Goal: Navigation & Orientation: Understand site structure

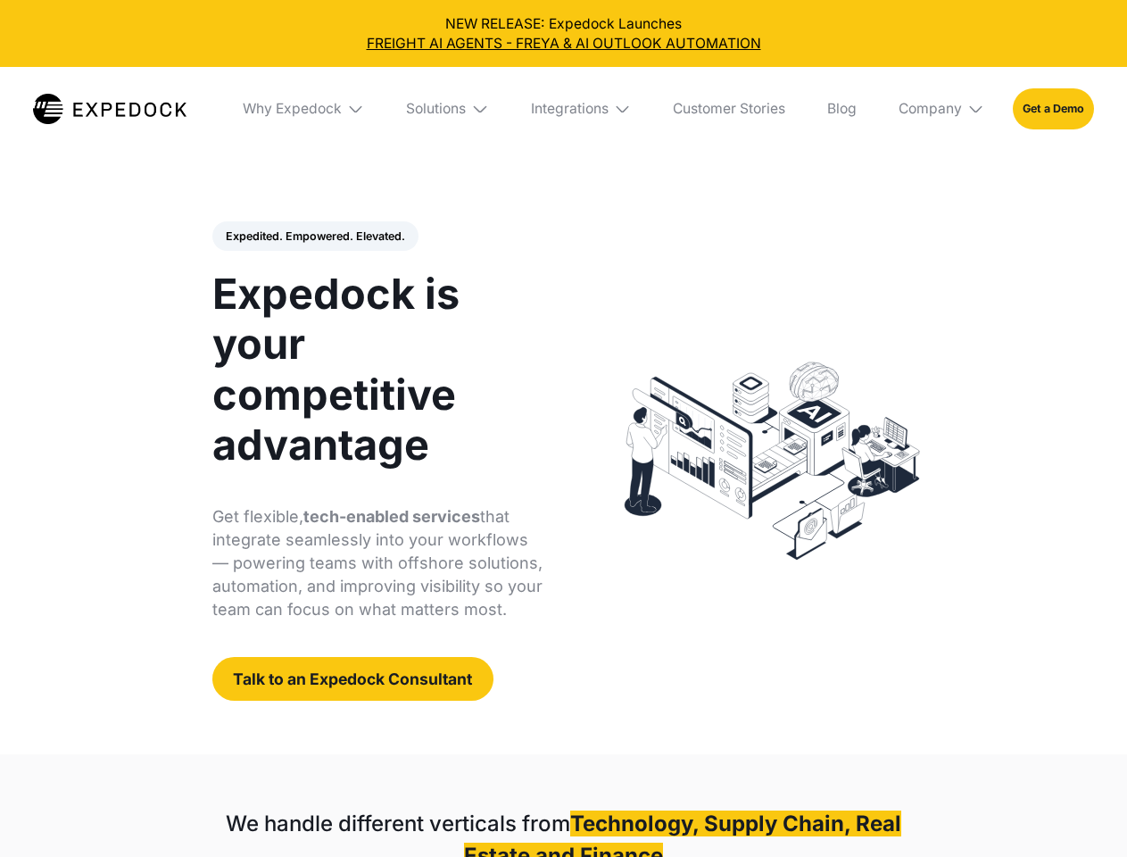
select select
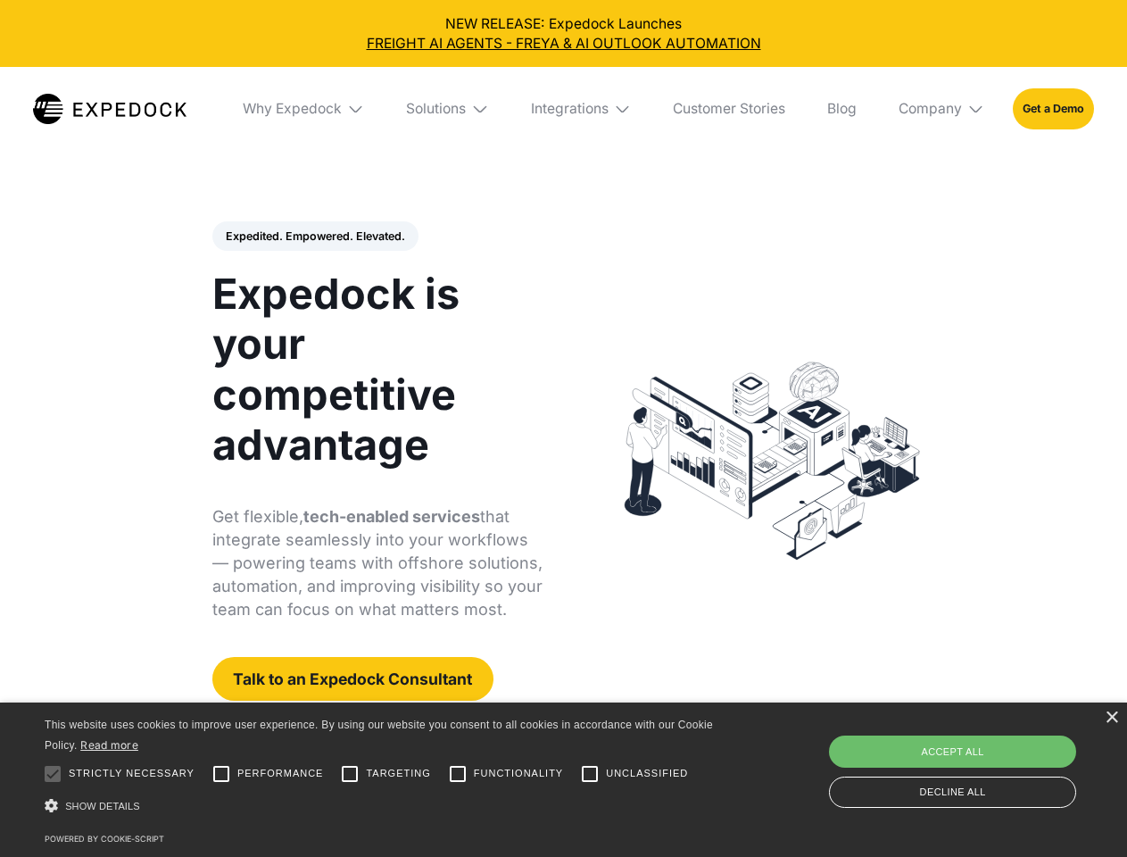
click at [563, 109] on div "Integrations" at bounding box center [570, 109] width 78 height 18
click at [304, 109] on div "Why Expedock" at bounding box center [277, 109] width 99 height 18
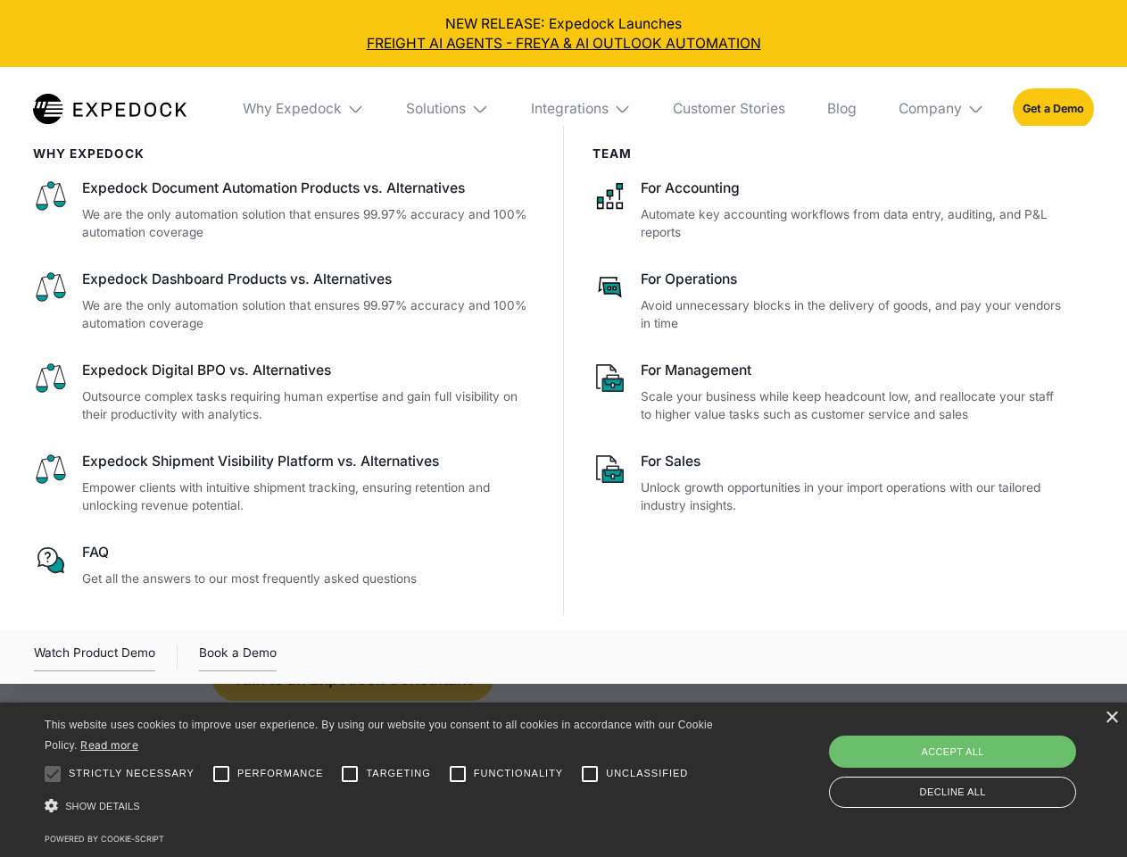
click at [449, 109] on div "Solutions" at bounding box center [436, 109] width 60 height 18
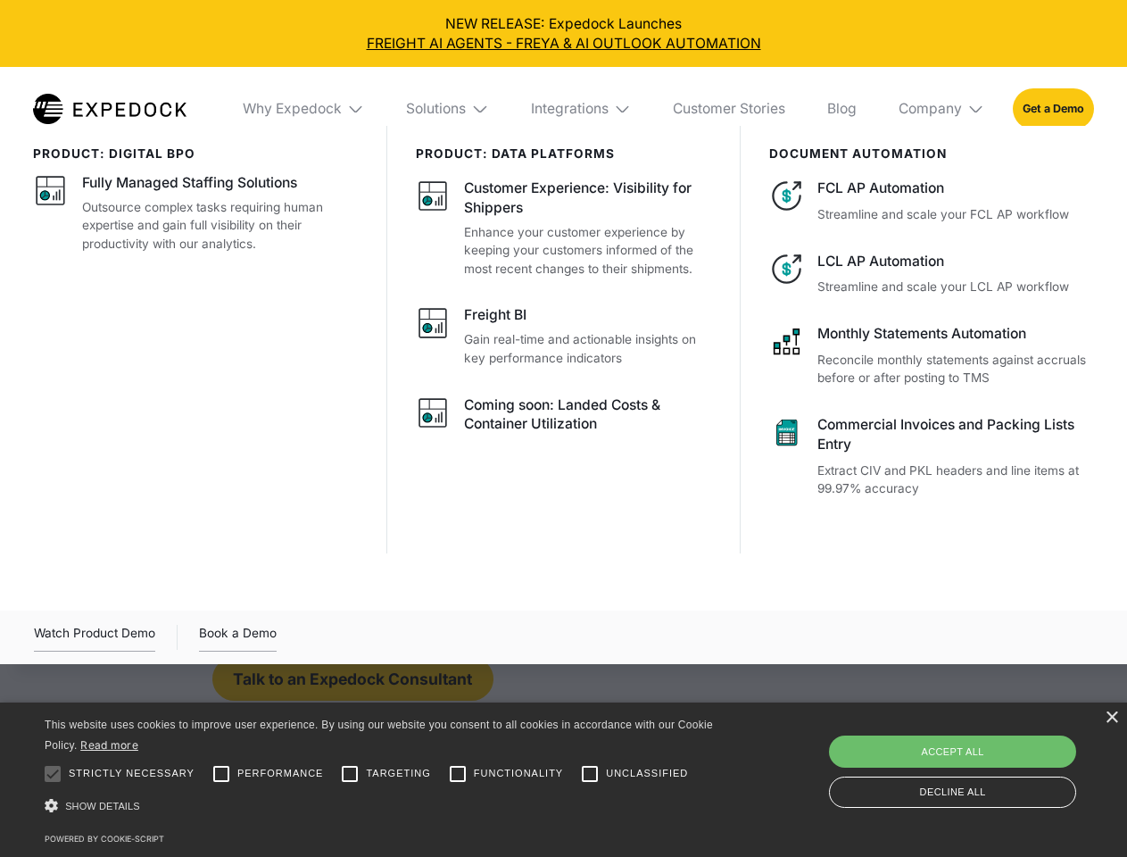
click at [582, 109] on div "Integrations" at bounding box center [570, 109] width 78 height 18
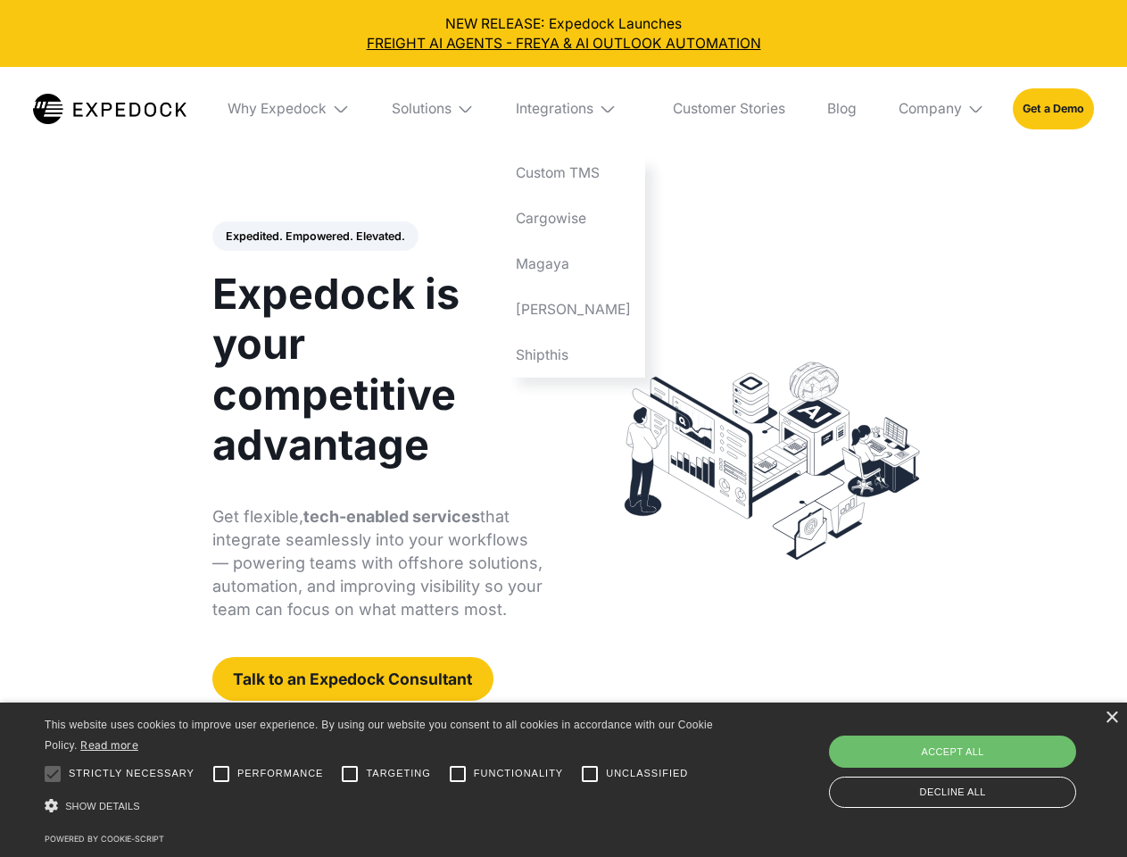
click at [942, 109] on div "Company" at bounding box center [930, 109] width 63 height 18
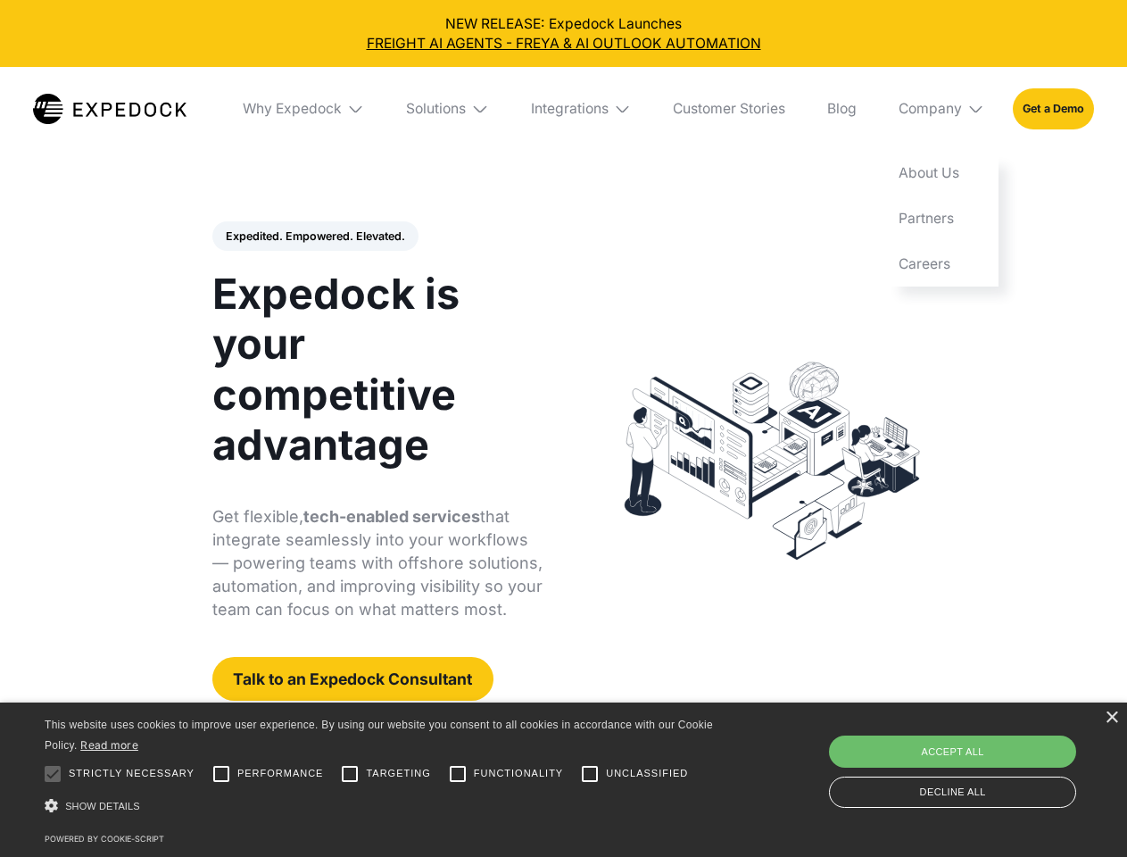
click at [314, 236] on div "Expedited. Empowered. Elevated. Automate Freight Document Extraction at 99.97% …" at bounding box center [377, 461] width 331 height 480
click at [53, 774] on div at bounding box center [53, 774] width 36 height 36
click at [221, 774] on input "Performance" at bounding box center [221, 774] width 36 height 36
checkbox input "true"
click at [350, 774] on input "Targeting" at bounding box center [350, 774] width 36 height 36
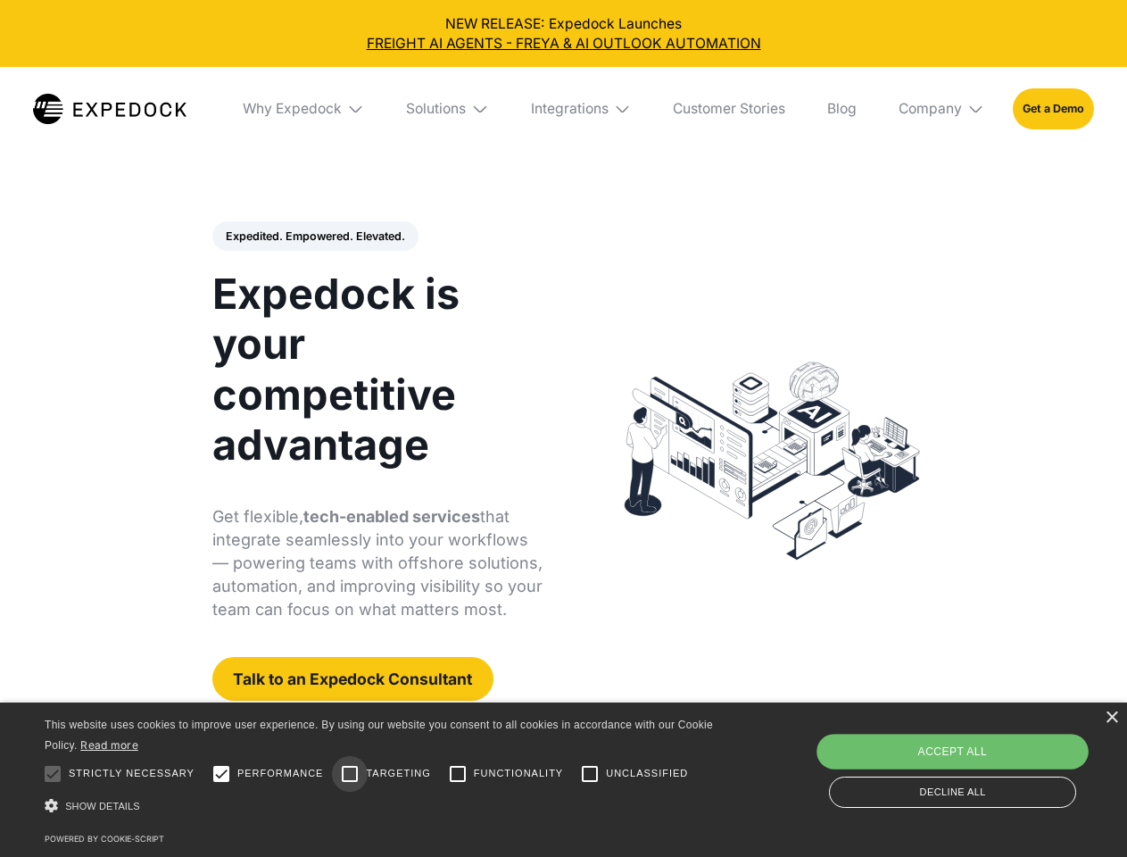
checkbox input "true"
click at [458, 774] on input "Functionality" at bounding box center [458, 774] width 36 height 36
checkbox input "true"
